Goal: Information Seeking & Learning: Find contact information

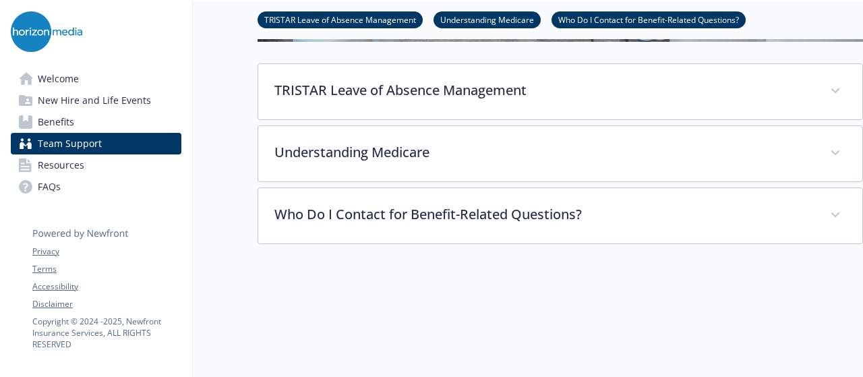
scroll to position [405, 0]
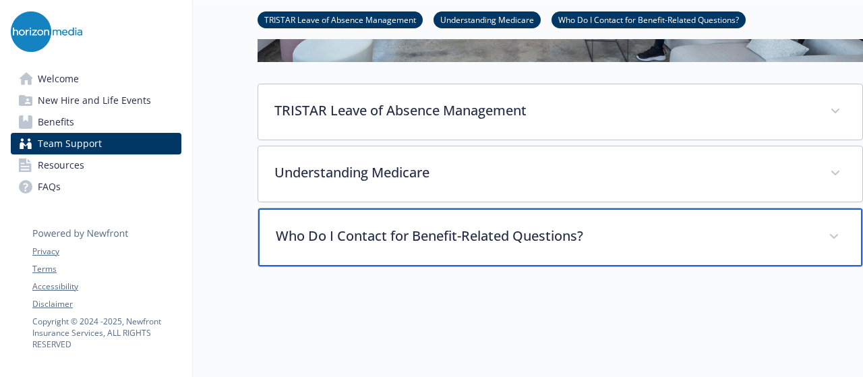
click at [649, 252] on div "Who Do I Contact for Benefit-Related Questions?" at bounding box center [560, 237] width 604 height 58
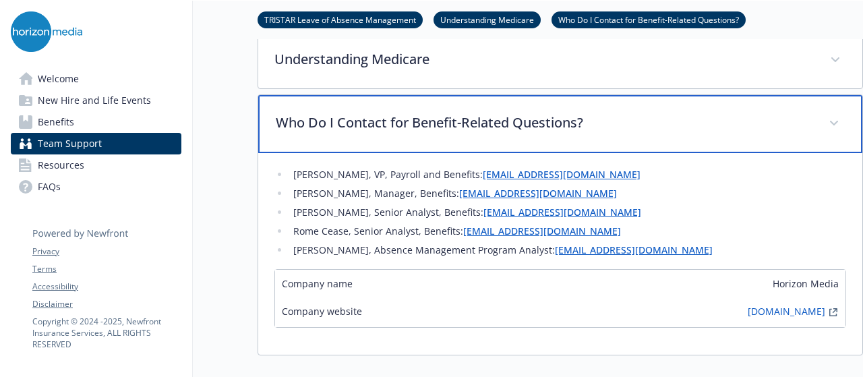
scroll to position [540, 0]
